Goal: Information Seeking & Learning: Find specific fact

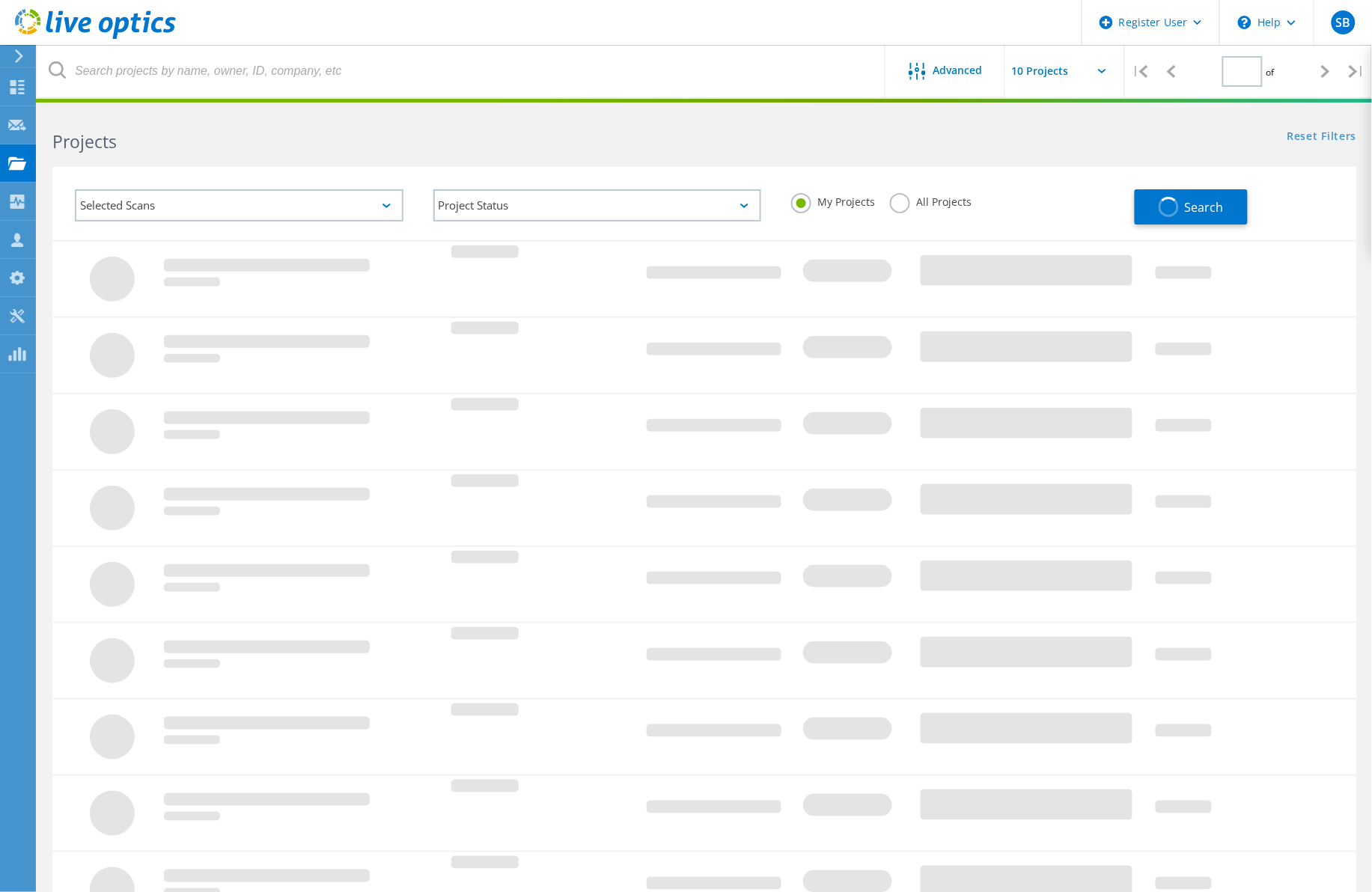
type input "1"
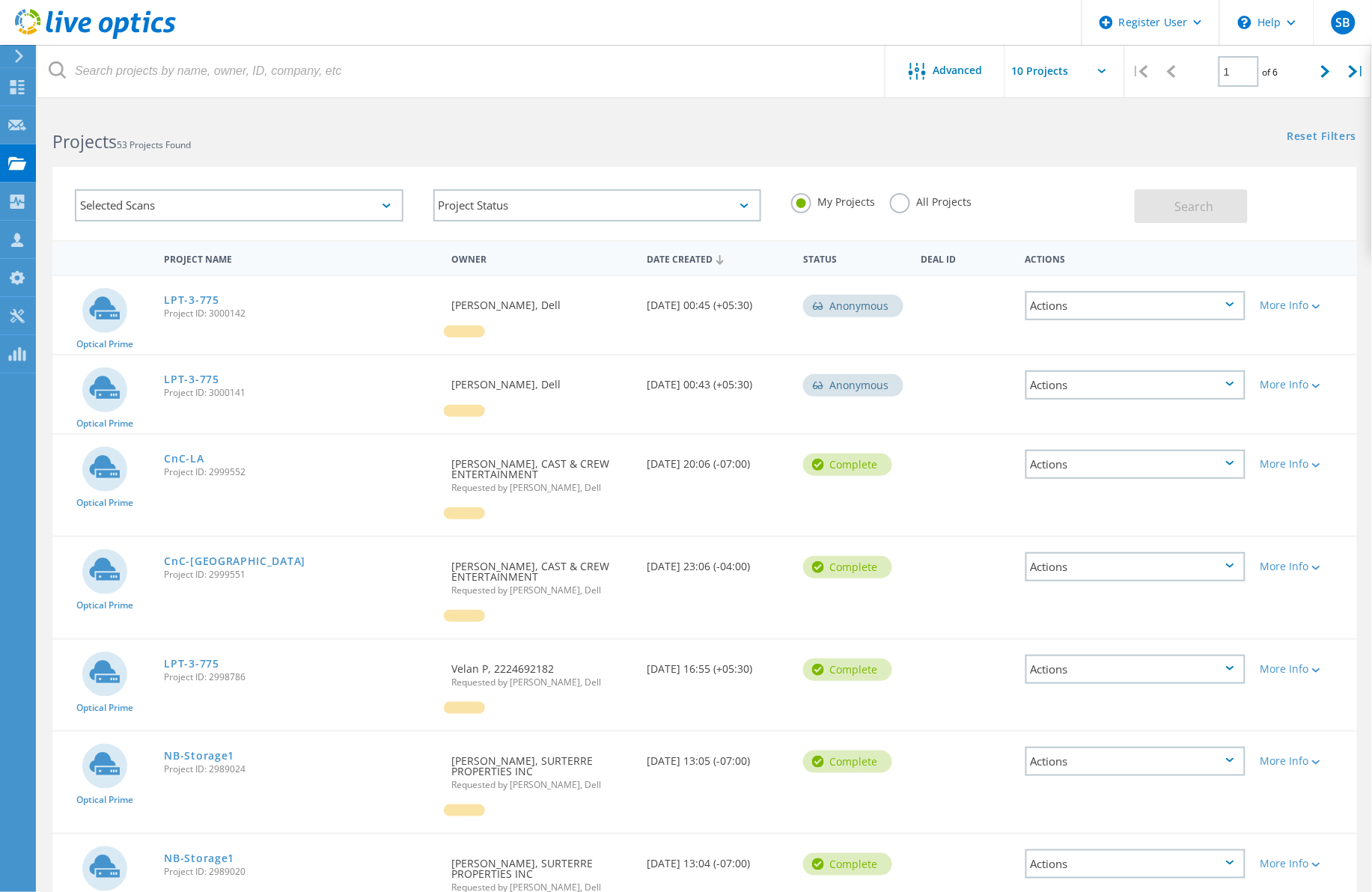
click at [896, 203] on label "All Projects" at bounding box center [931, 200] width 82 height 14
click at [0, 0] on input "All Projects" at bounding box center [0, 0] width 0 height 0
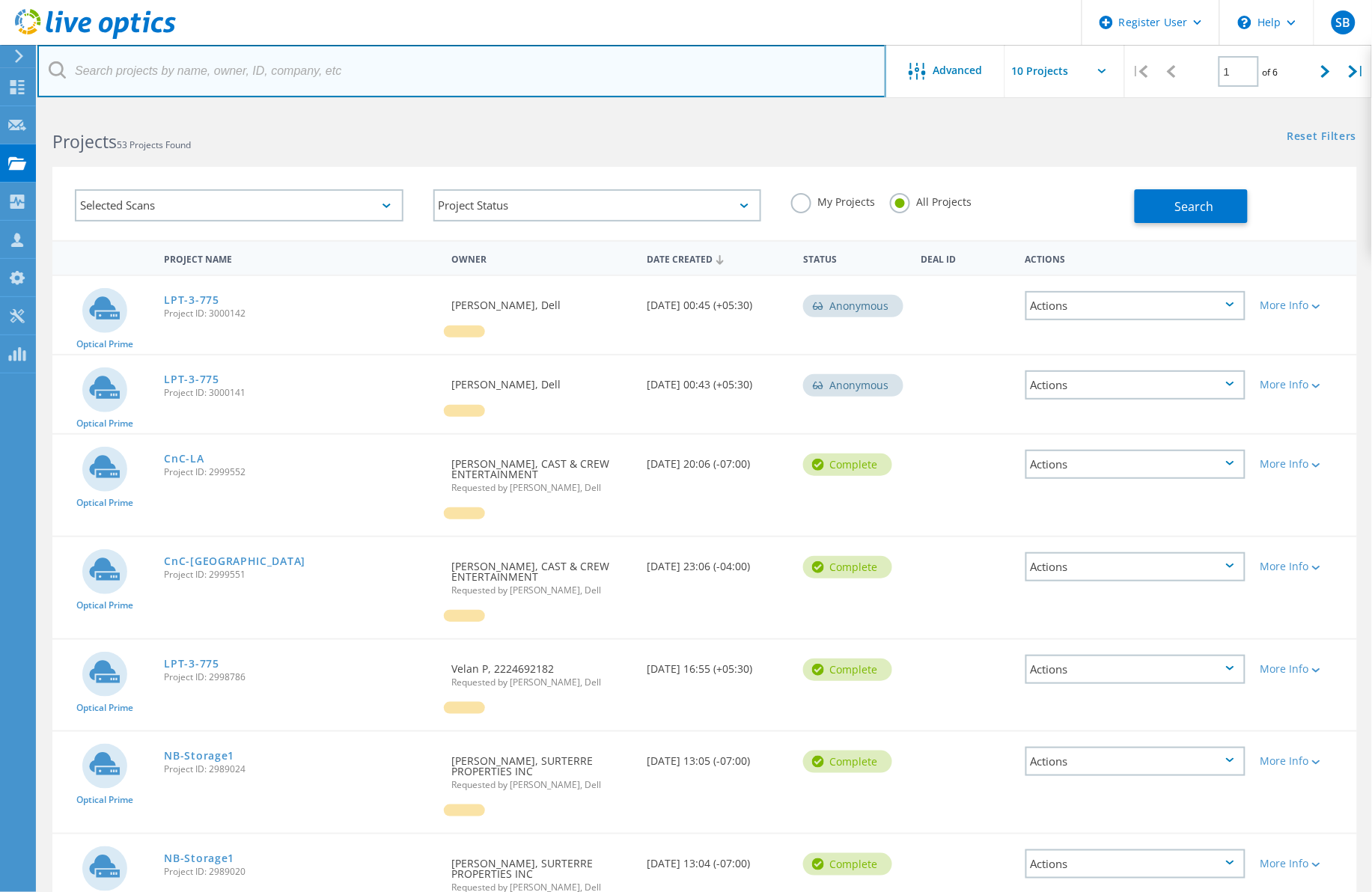
click at [610, 62] on input "text" at bounding box center [462, 71] width 849 height 53
paste input "[PERSON_NAME][EMAIL_ADDRESS][PERSON_NAME][DOMAIN_NAME]"
type input "[PERSON_NAME][EMAIL_ADDRESS][PERSON_NAME][DOMAIN_NAME]"
